Goal: Task Accomplishment & Management: Use online tool/utility

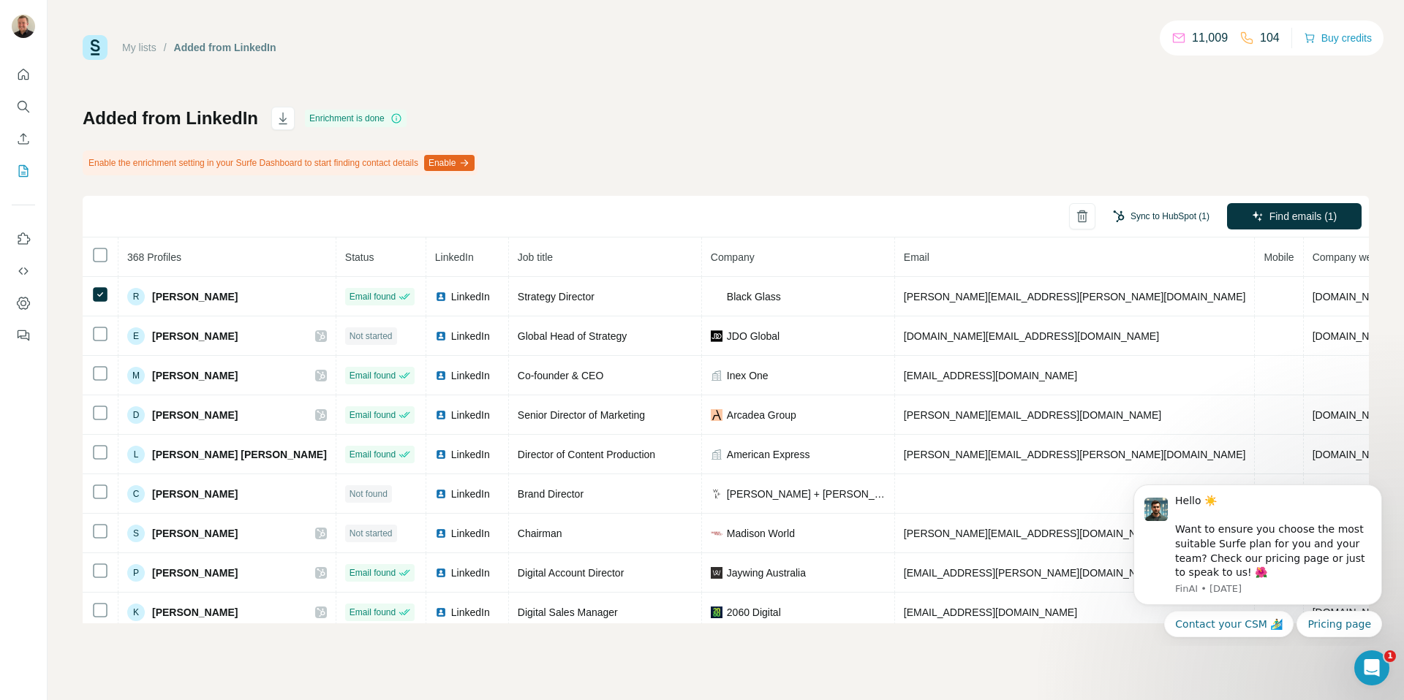
click at [1170, 213] on button "Sync to HubSpot (1)" at bounding box center [1161, 216] width 117 height 22
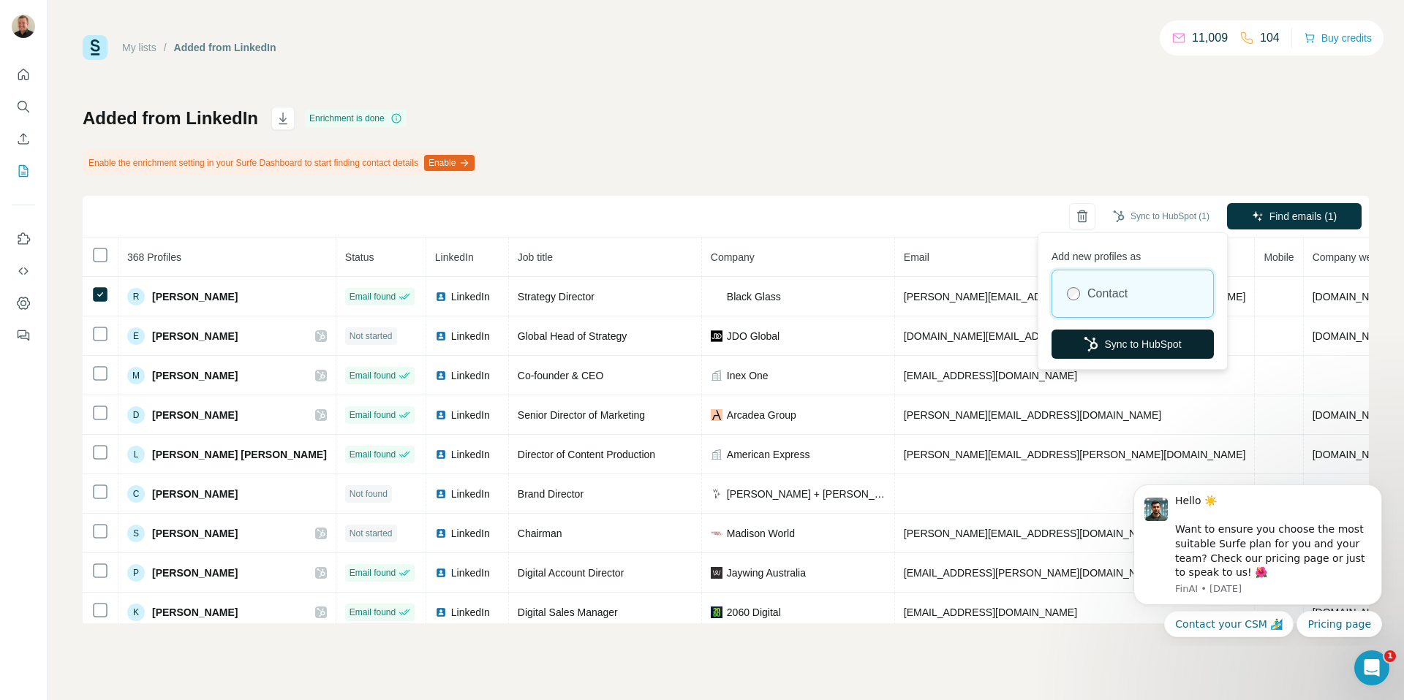
click at [1089, 345] on icon "button" at bounding box center [1090, 344] width 15 height 15
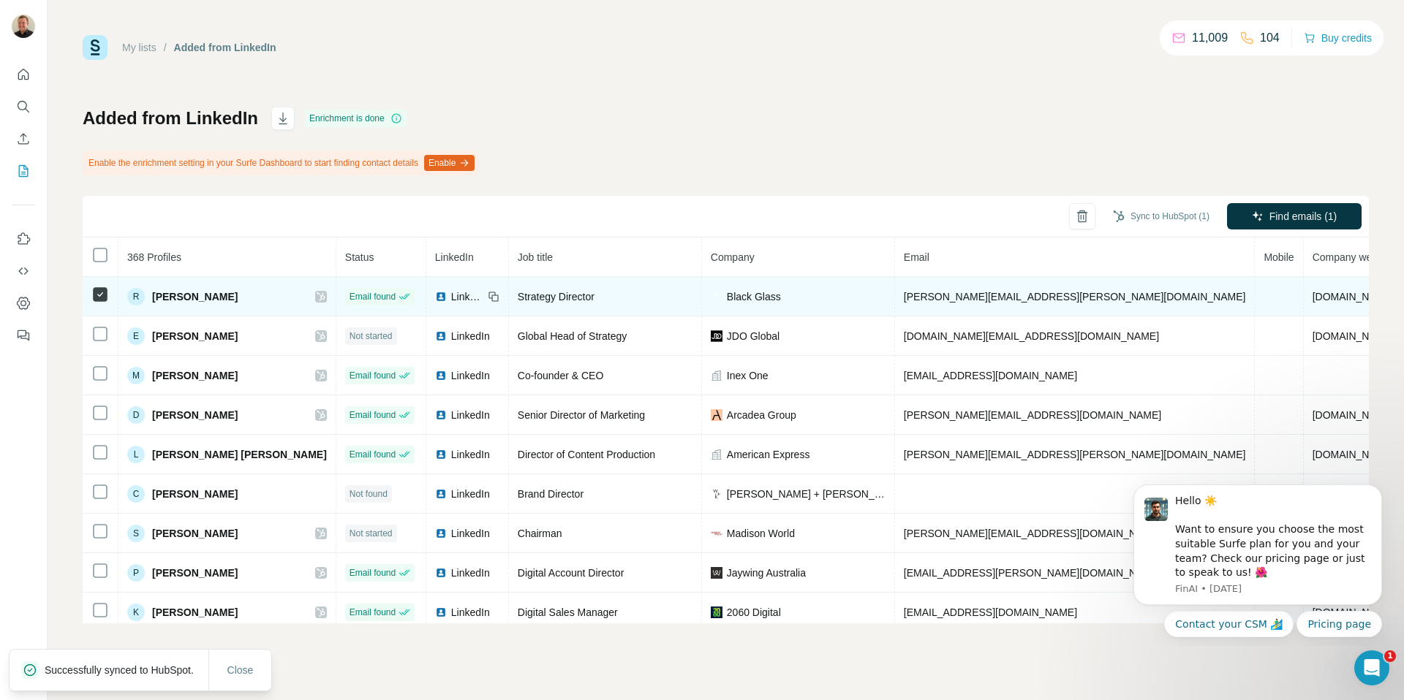
click at [317, 295] on icon at bounding box center [321, 297] width 9 height 12
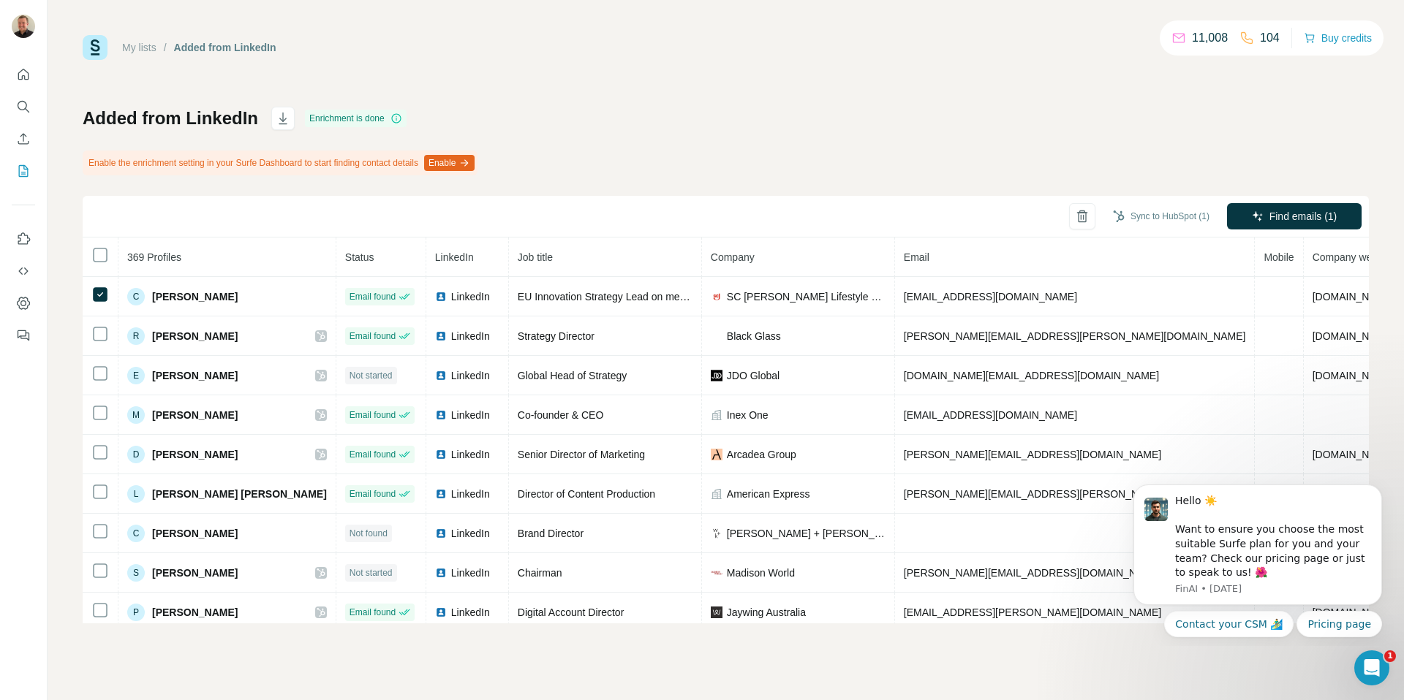
click at [1143, 231] on div "Sync to HubSpot (1)" at bounding box center [1161, 217] width 117 height 29
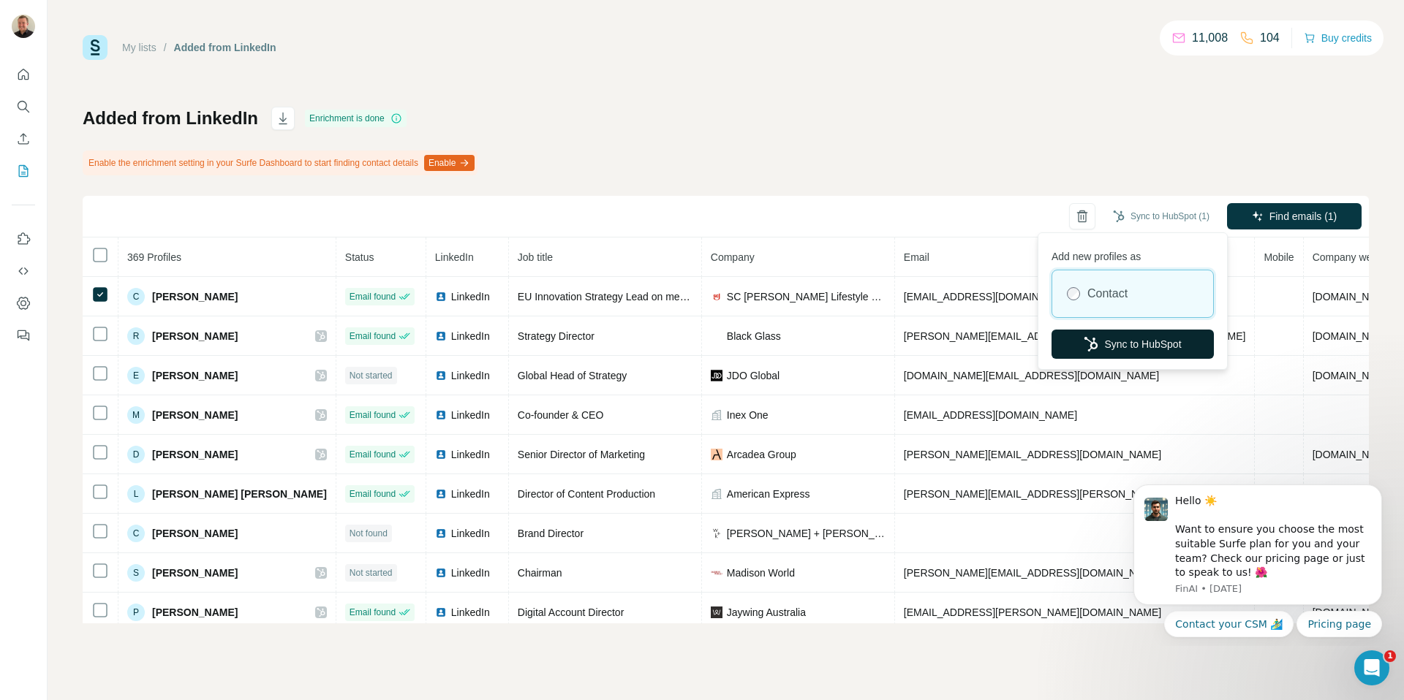
click at [1116, 344] on button "Sync to HubSpot" at bounding box center [1132, 344] width 162 height 29
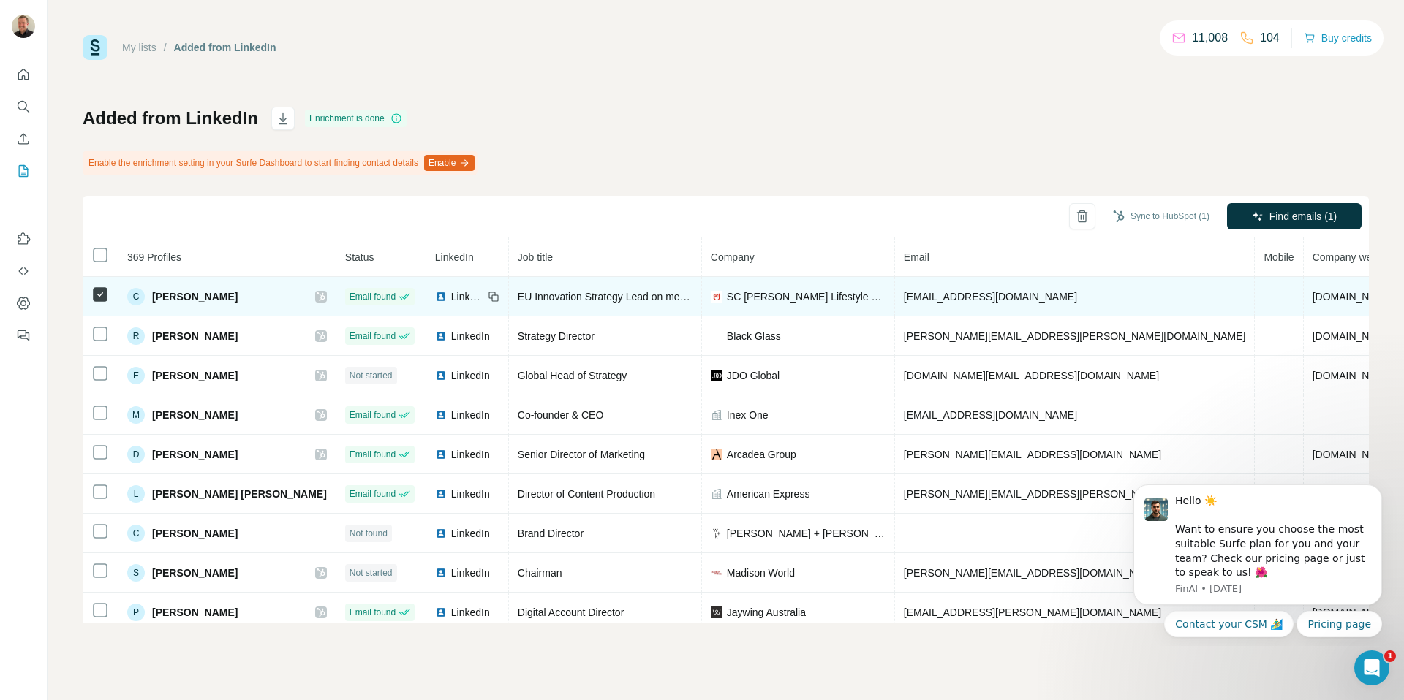
click at [257, 303] on div "C Chloe Pope" at bounding box center [227, 297] width 200 height 18
click at [317, 300] on icon at bounding box center [321, 297] width 9 height 12
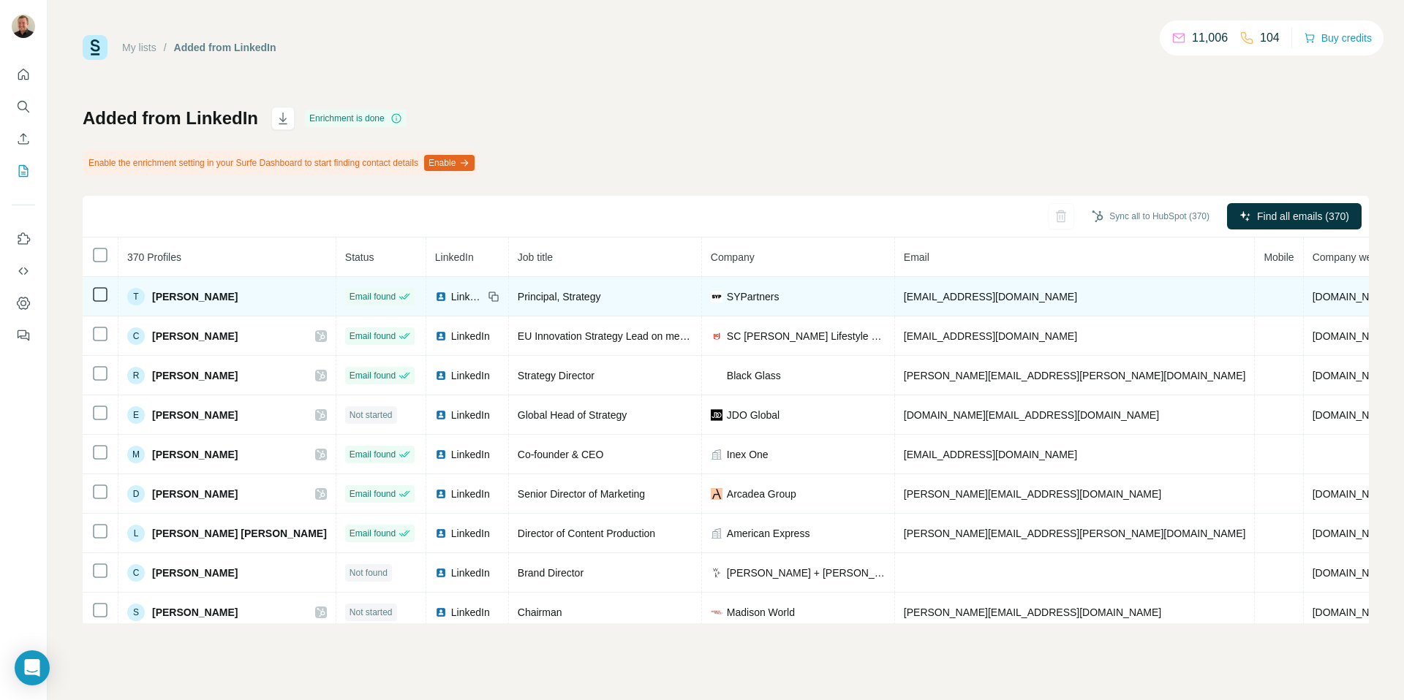
click at [100, 284] on td at bounding box center [101, 296] width 36 height 39
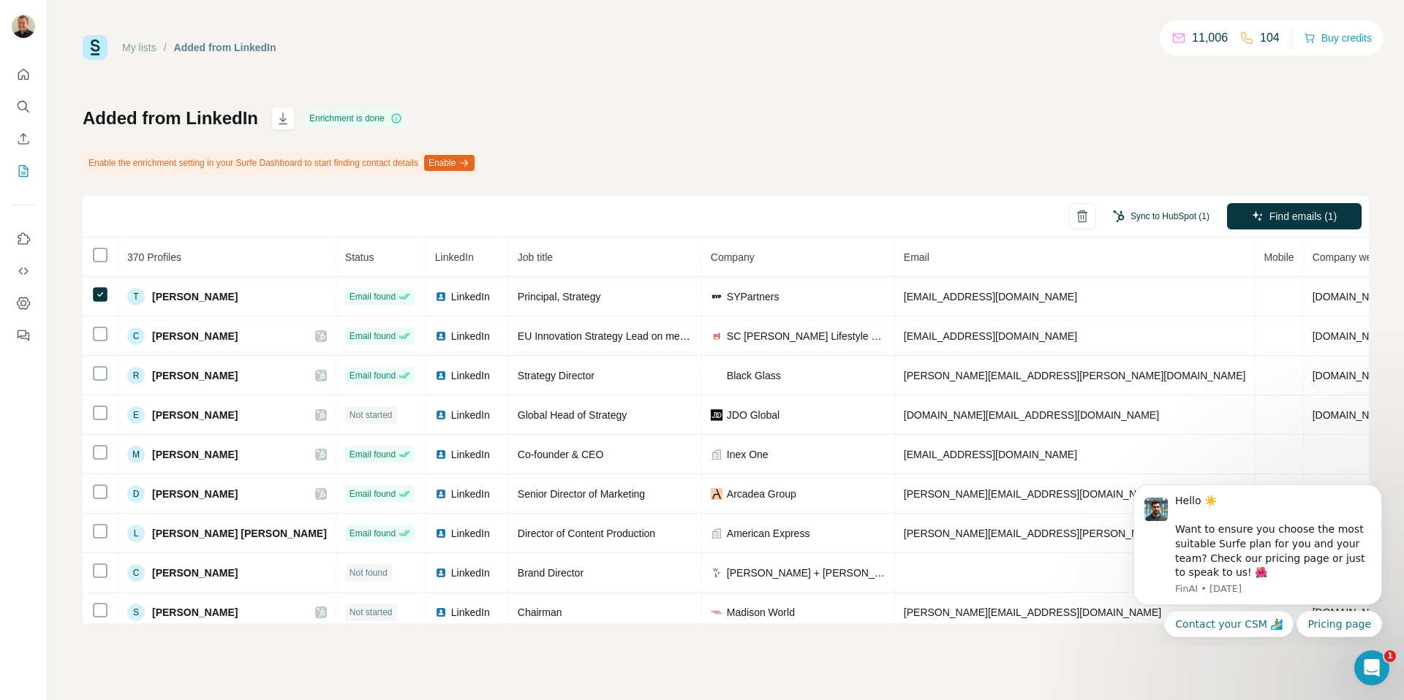
click at [1156, 222] on button "Sync to HubSpot (1)" at bounding box center [1161, 216] width 117 height 22
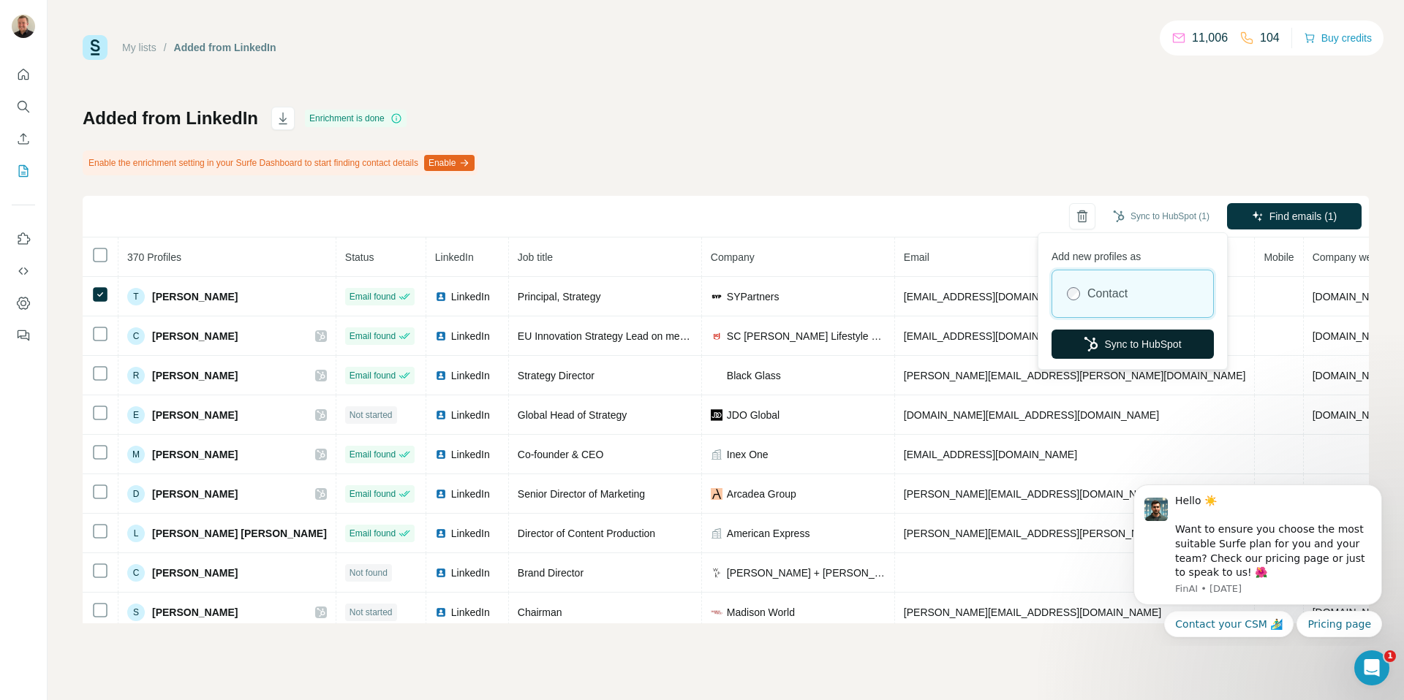
click at [1159, 347] on button "Sync to HubSpot" at bounding box center [1132, 344] width 162 height 29
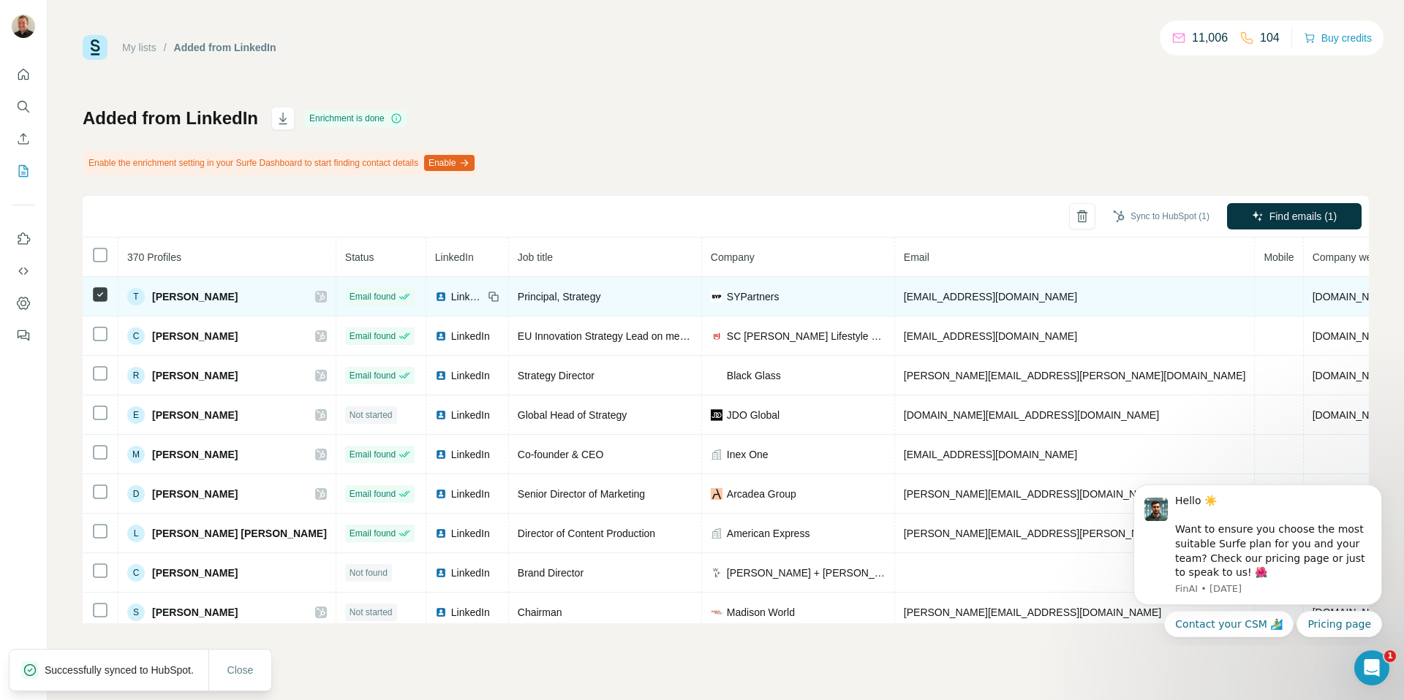
click at [317, 296] on icon at bounding box center [321, 297] width 9 height 12
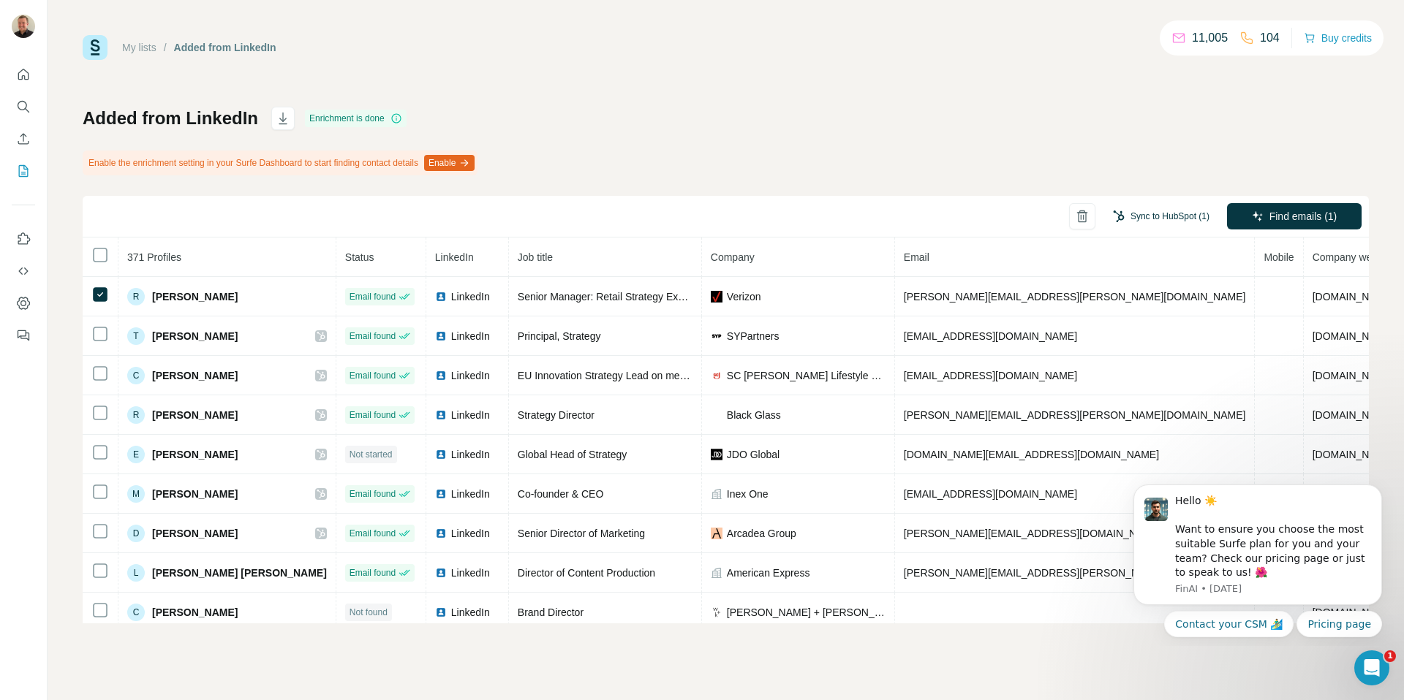
click at [1140, 216] on button "Sync to HubSpot (1)" at bounding box center [1161, 216] width 117 height 22
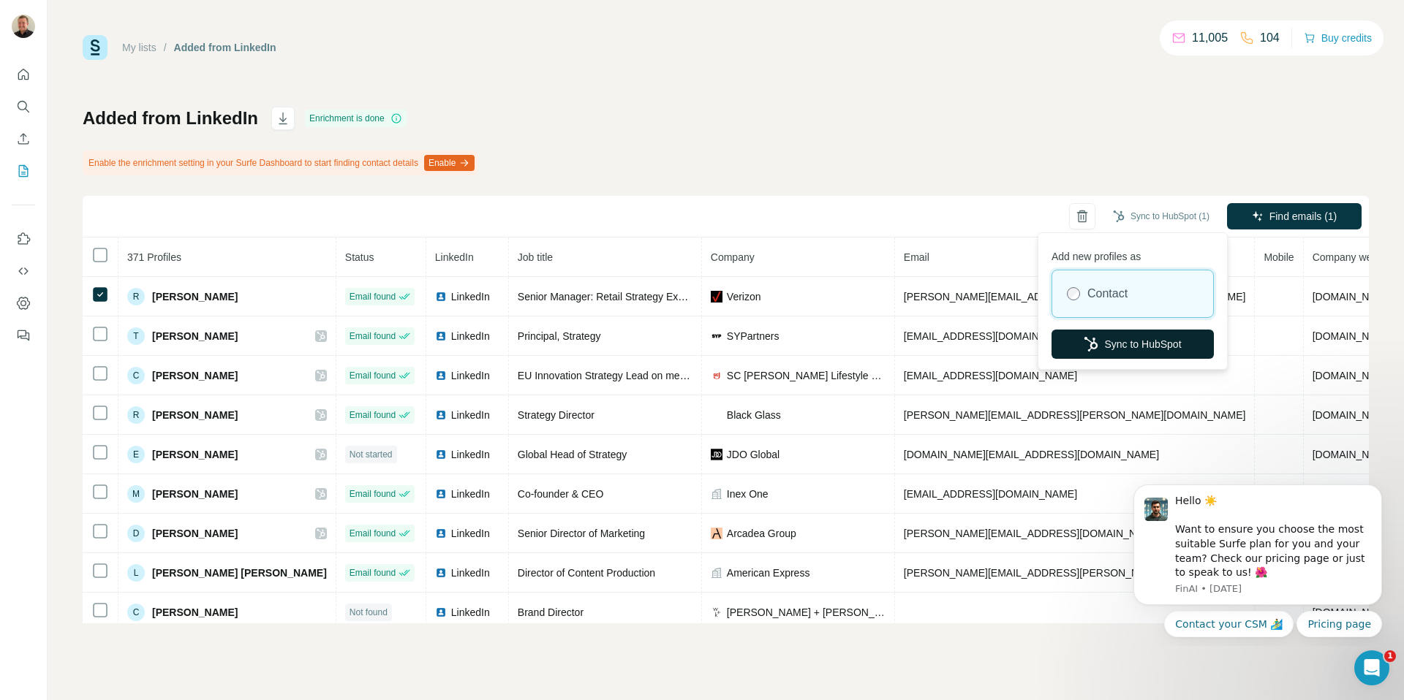
click at [1128, 332] on button "Sync to HubSpot" at bounding box center [1132, 344] width 162 height 29
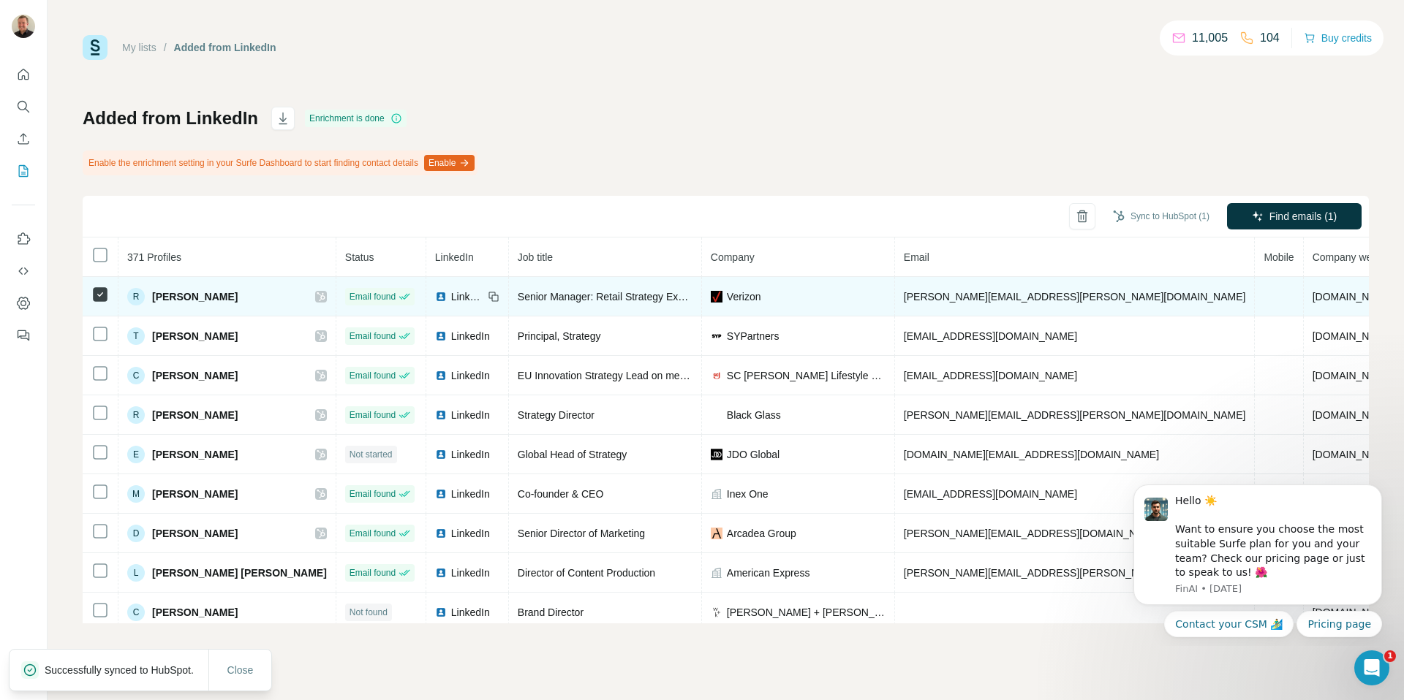
click at [317, 300] on icon at bounding box center [321, 297] width 9 height 12
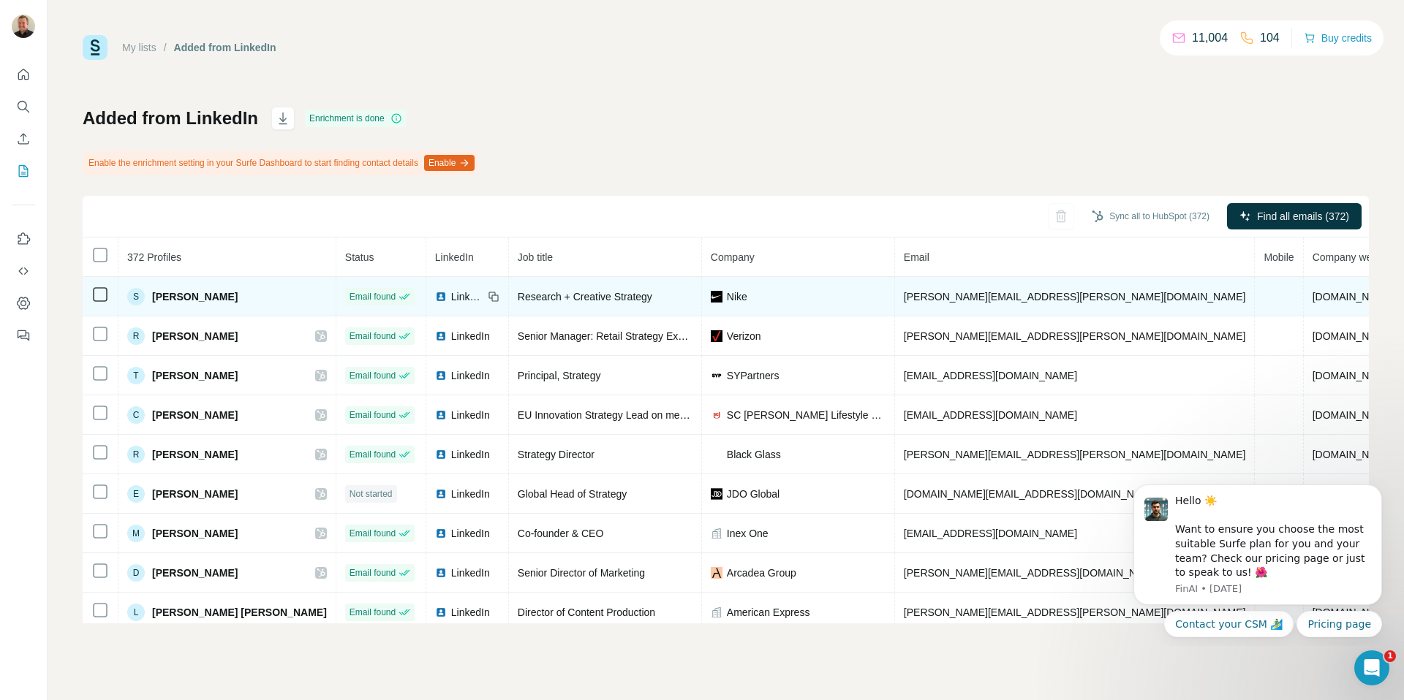
click at [107, 300] on icon at bounding box center [100, 295] width 18 height 18
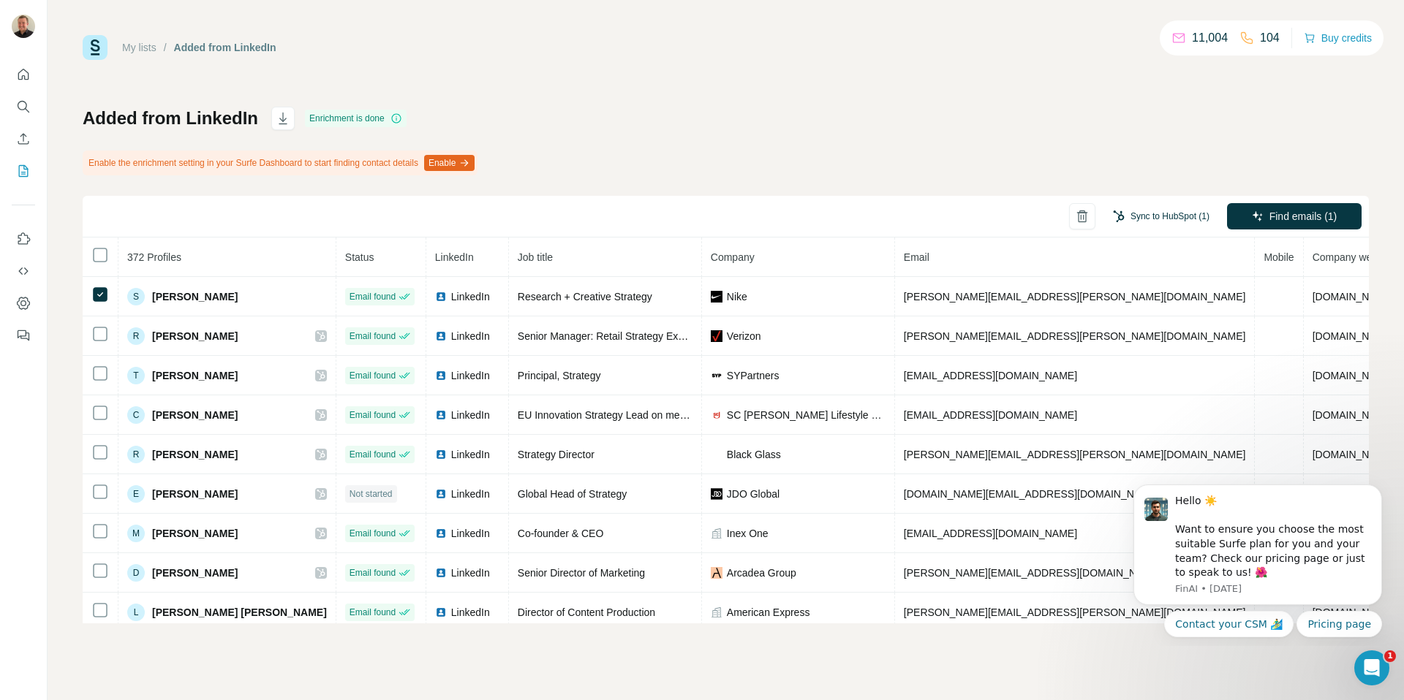
click at [1189, 218] on button "Sync to HubSpot (1)" at bounding box center [1161, 216] width 117 height 22
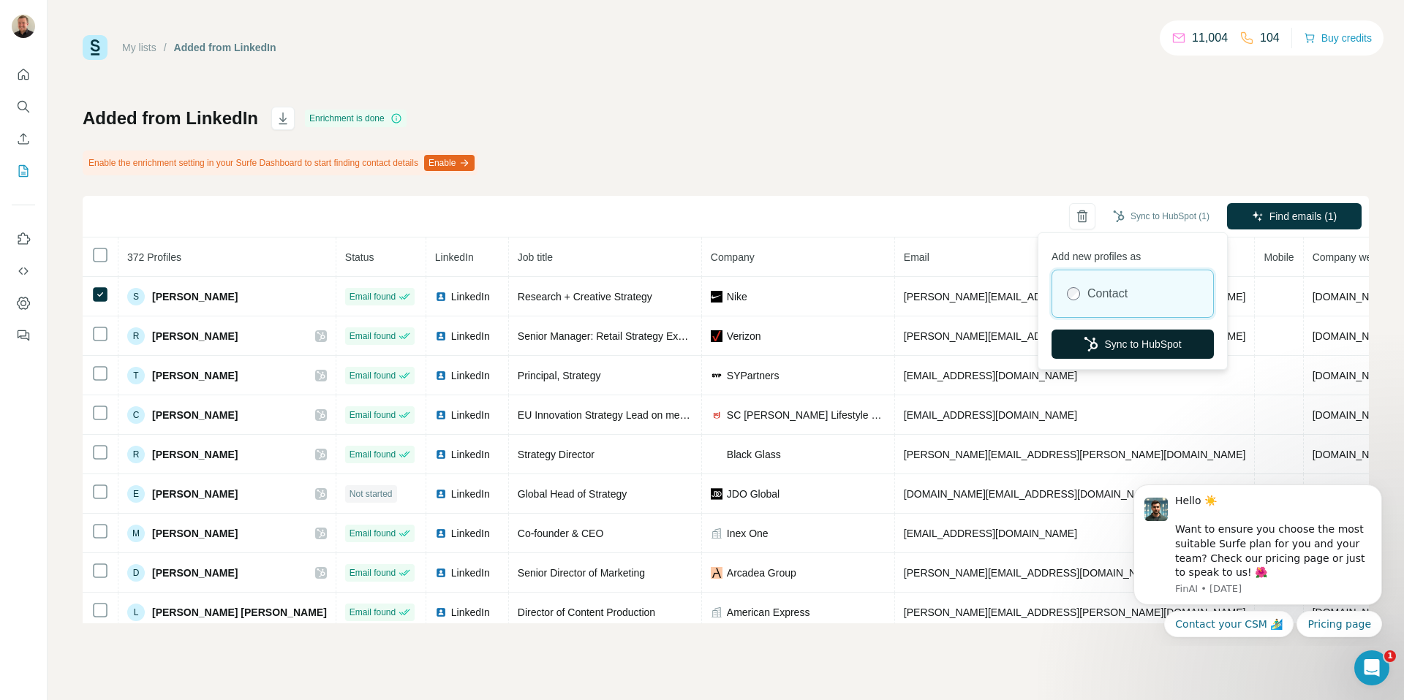
click at [1125, 348] on button "Sync to HubSpot" at bounding box center [1132, 344] width 162 height 29
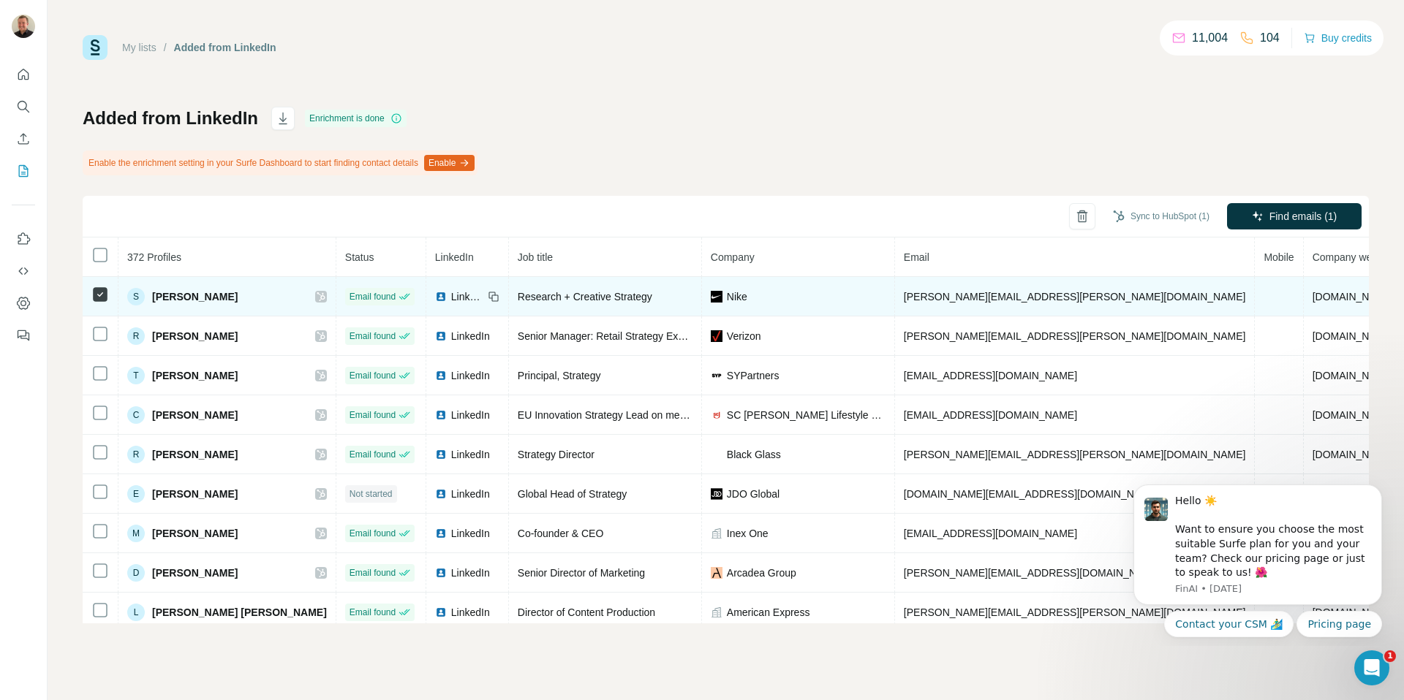
click at [317, 295] on icon at bounding box center [321, 297] width 9 height 12
